Goal: Information Seeking & Learning: Understand process/instructions

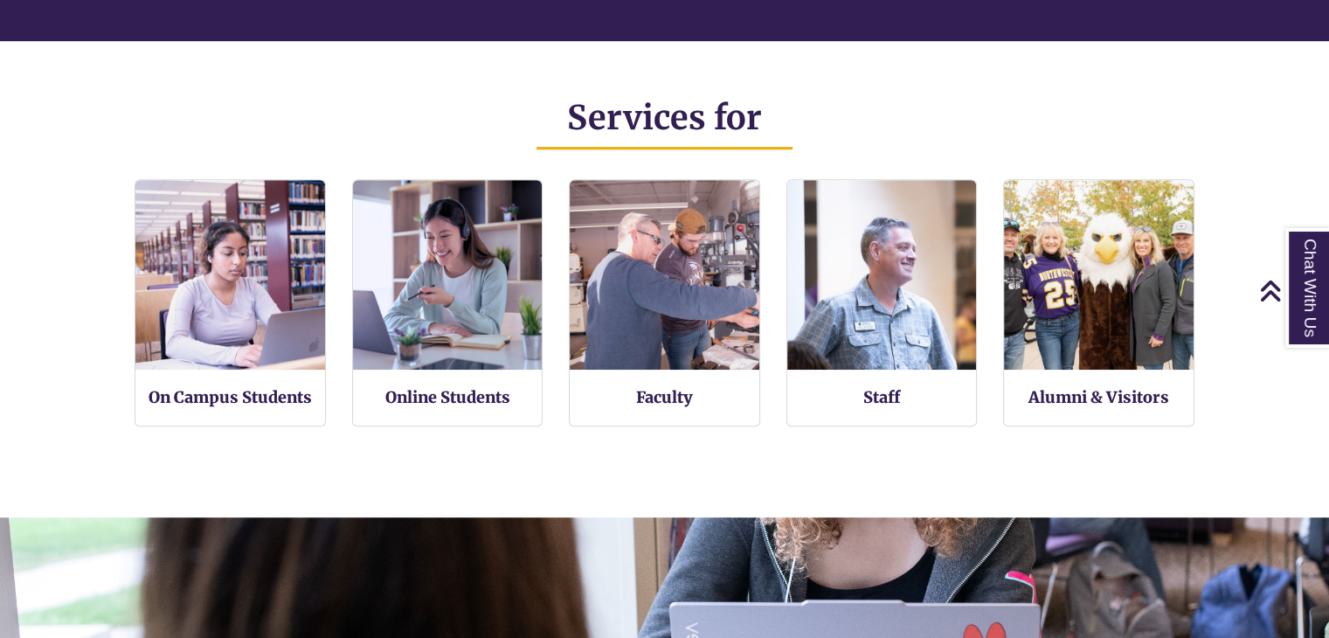
scroll to position [1060, 0]
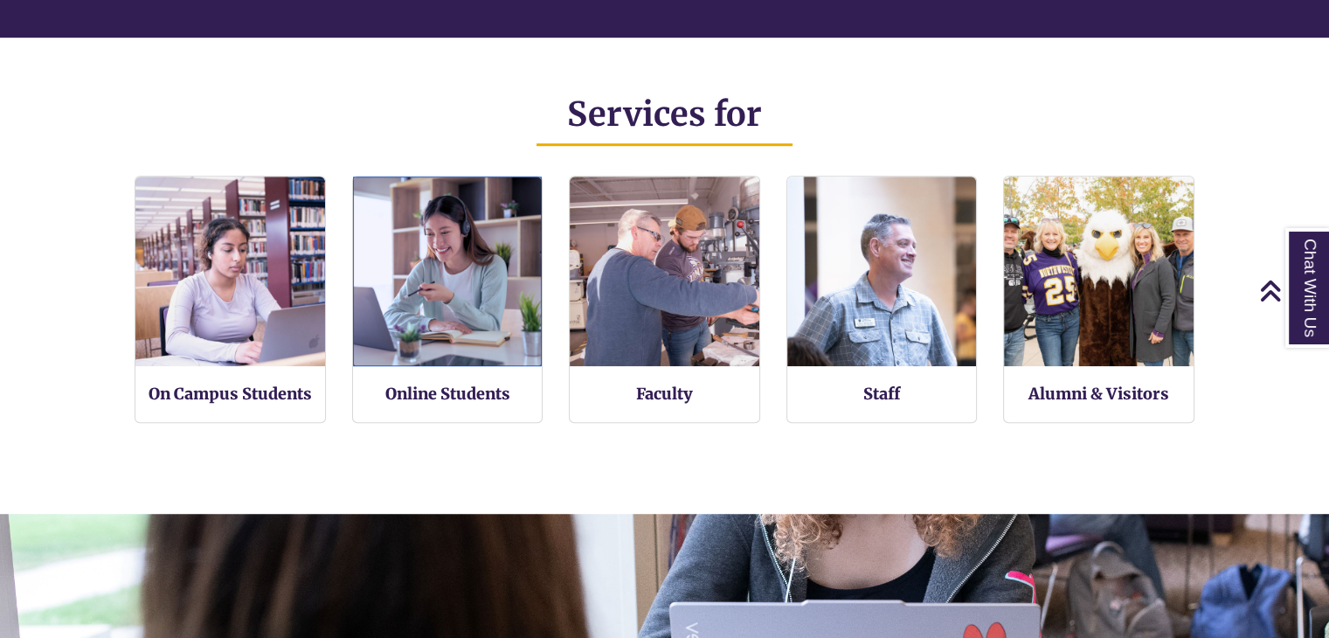
click at [482, 346] on img at bounding box center [448, 271] width 190 height 190
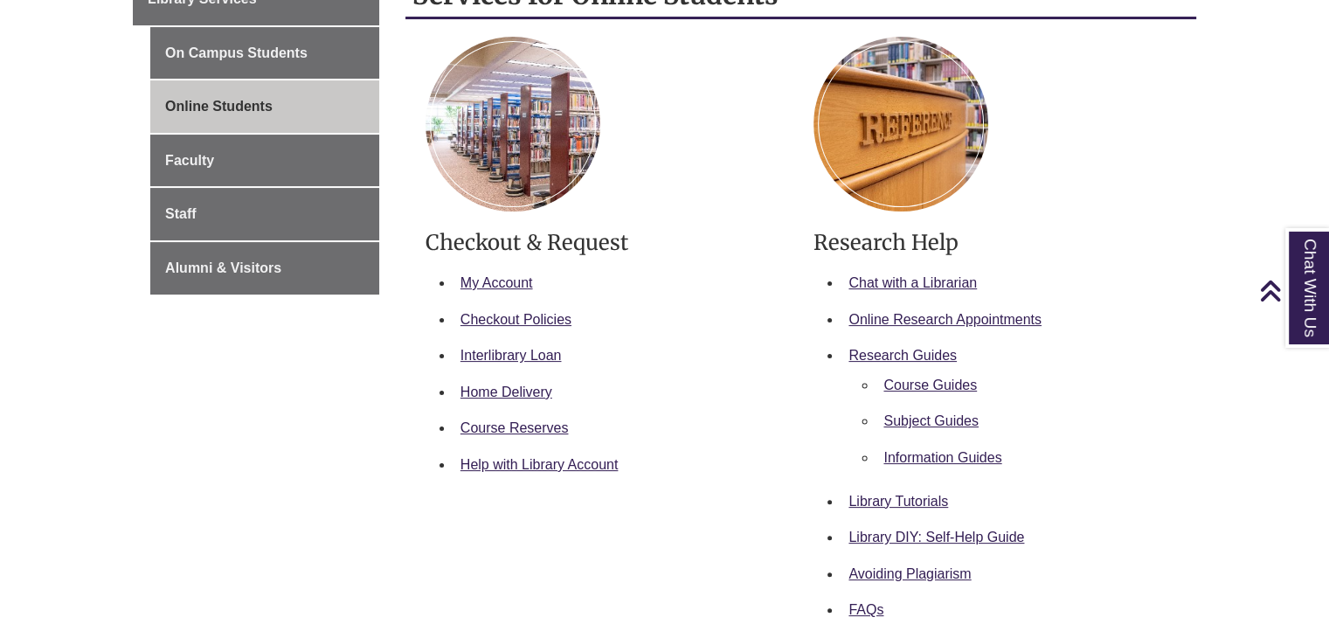
scroll to position [334, 0]
click at [482, 346] on li "Interlibrary Loan" at bounding box center [620, 356] width 335 height 37
click at [533, 388] on link "Home Delivery" at bounding box center [506, 392] width 92 height 15
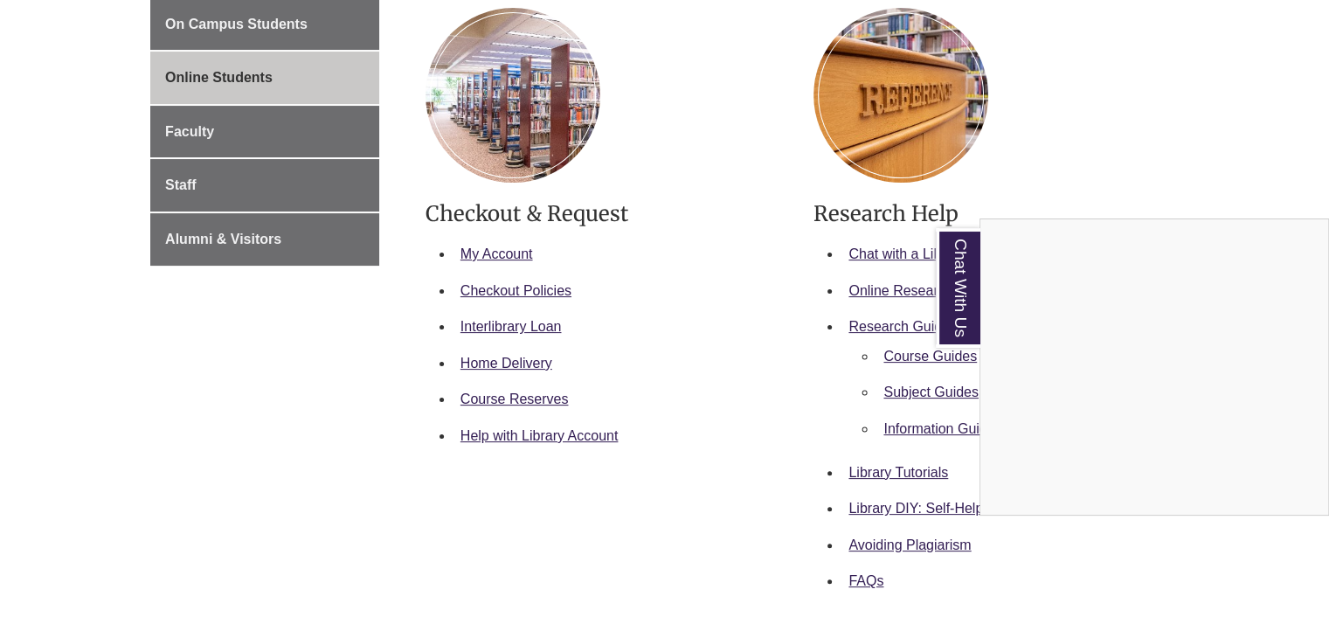
scroll to position [0, 0]
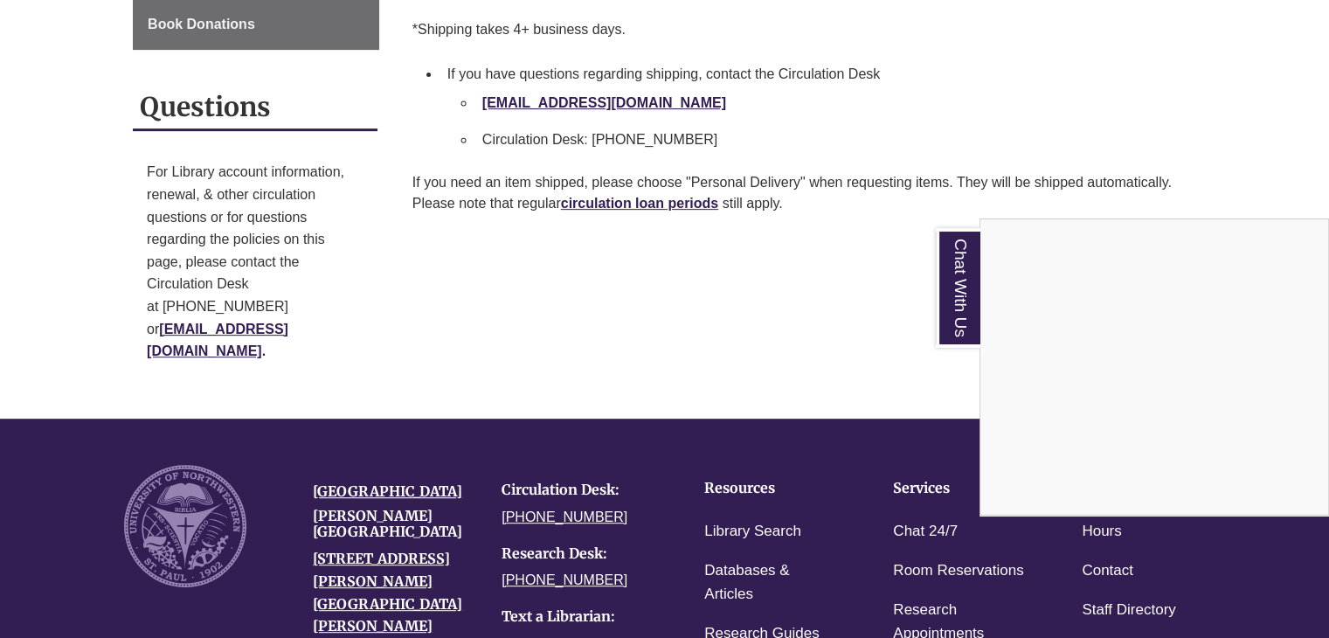
scroll to position [708, 0]
